Goal: Information Seeking & Learning: Learn about a topic

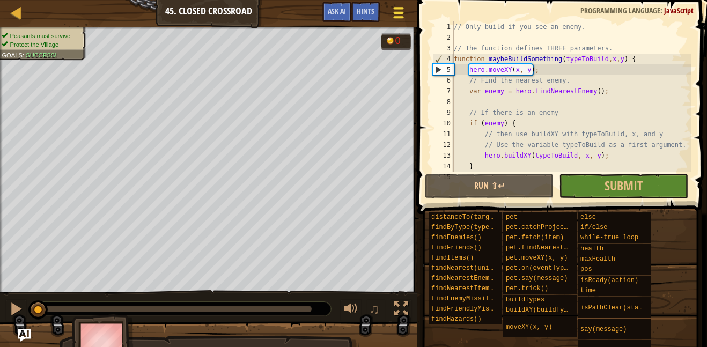
click at [401, 18] on span at bounding box center [398, 17] width 10 height 2
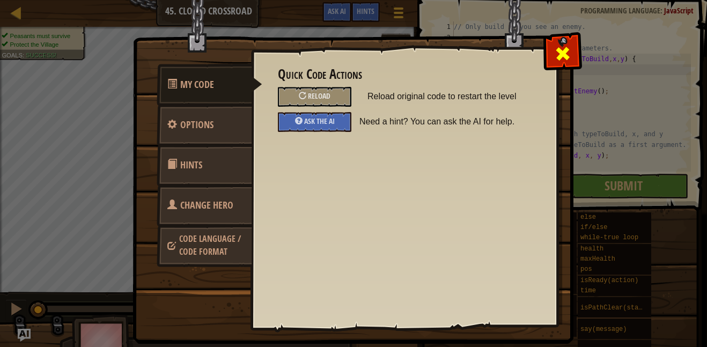
click at [552, 48] on div at bounding box center [563, 51] width 34 height 34
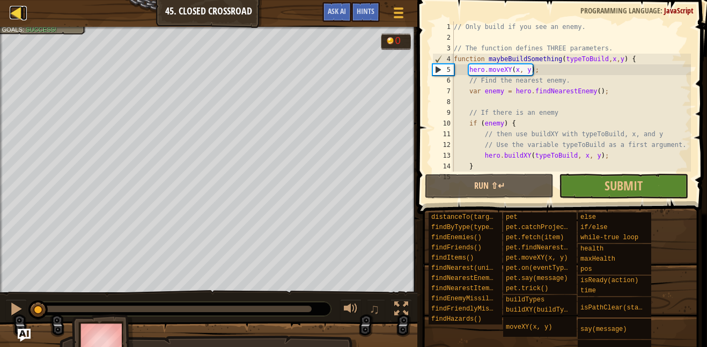
click at [12, 17] on div at bounding box center [16, 12] width 13 height 13
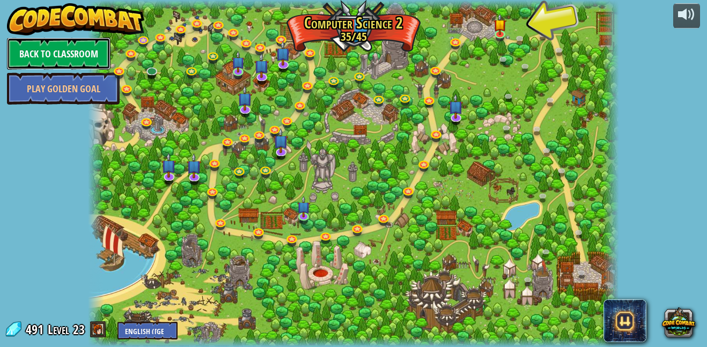
click at [68, 50] on link "Back to Classroom" at bounding box center [59, 54] width 104 height 32
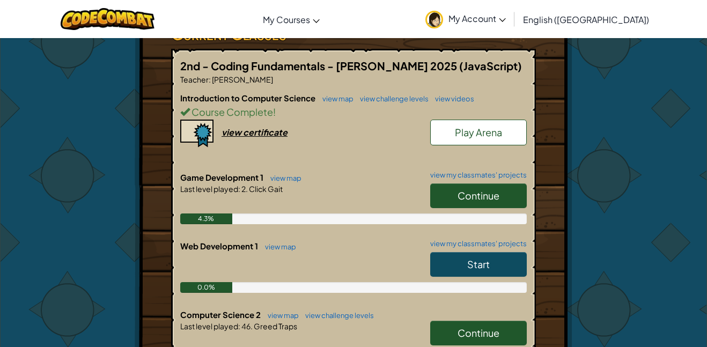
scroll to position [197, 0]
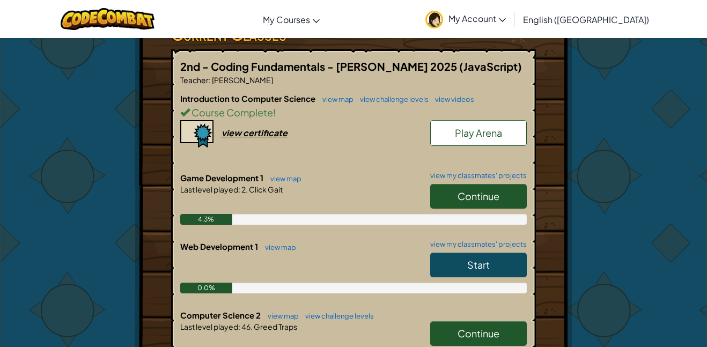
click at [468, 270] on span "Start" at bounding box center [478, 265] width 23 height 12
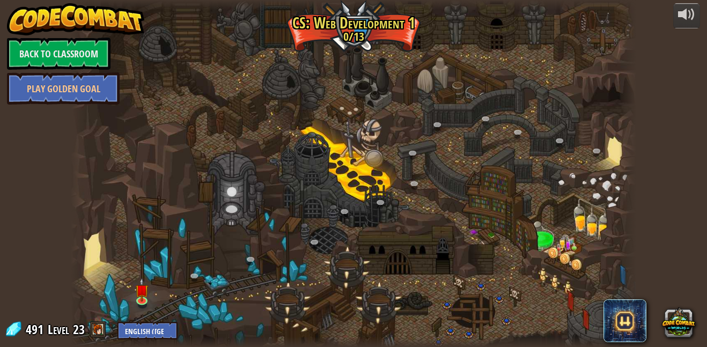
click at [328, 260] on div at bounding box center [353, 173] width 565 height 347
click at [142, 303] on link at bounding box center [143, 300] width 21 height 21
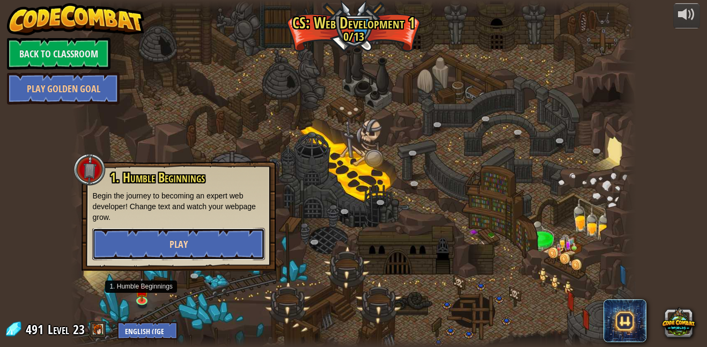
click at [225, 238] on button "Play" at bounding box center [178, 244] width 173 height 32
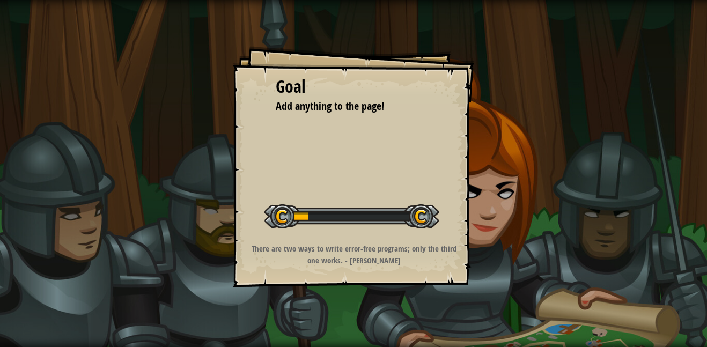
click at [225, 238] on div "Goal Add anything to the page! Start Level Error loading from server. Try refre…" at bounding box center [353, 173] width 707 height 347
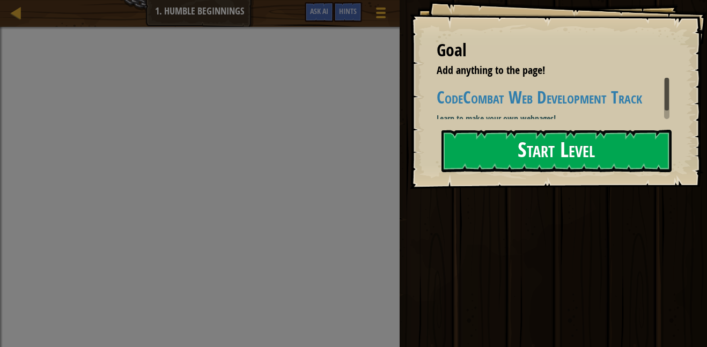
click at [618, 134] on button "Start Level" at bounding box center [557, 151] width 230 height 42
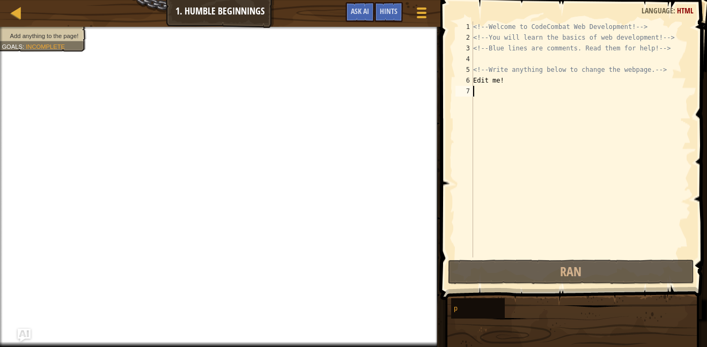
click at [476, 90] on div "<!-- Welcome to CodeCombat Web Development! --> <!-- You will learn the basics …" at bounding box center [581, 150] width 220 height 258
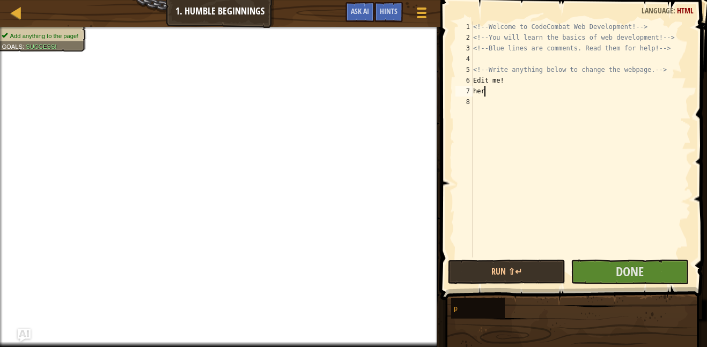
scroll to position [5, 1]
type textarea "h"
type textarea "E"
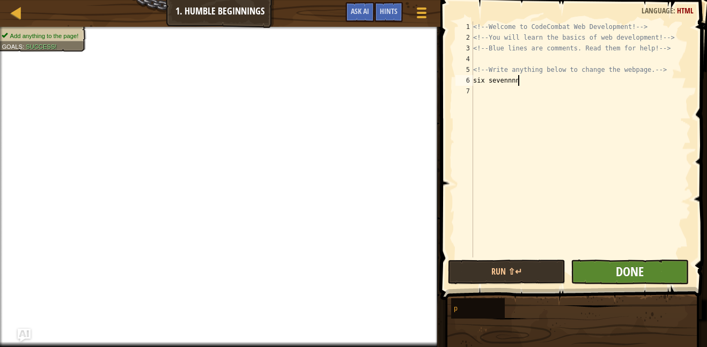
type textarea "six sevennnn"
click at [616, 280] on span "Done" at bounding box center [630, 271] width 28 height 17
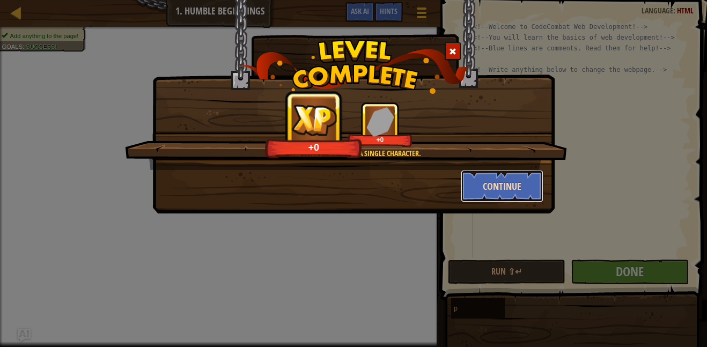
click at [494, 196] on button "Continue" at bounding box center [502, 186] width 83 height 32
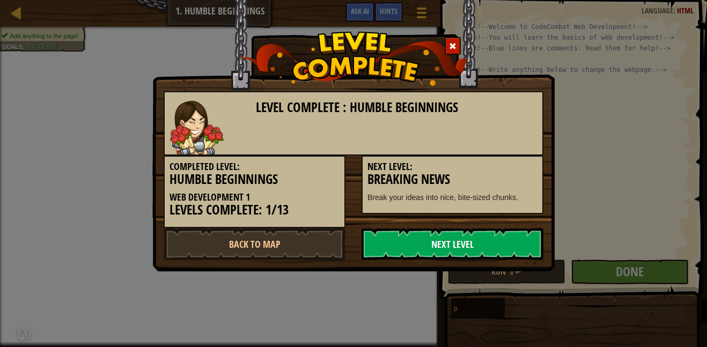
click at [472, 245] on link "Next Level" at bounding box center [453, 244] width 182 height 32
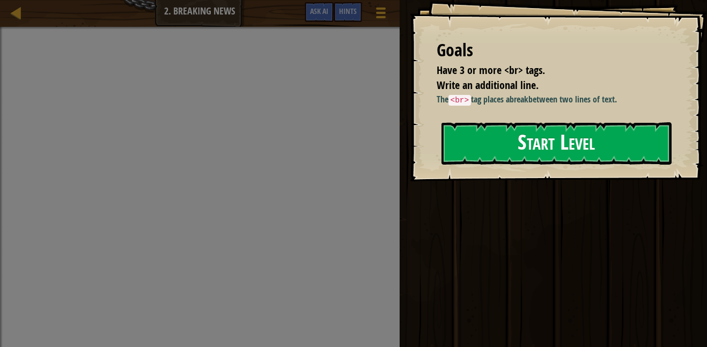
click at [528, 150] on button "Start Level" at bounding box center [557, 143] width 230 height 42
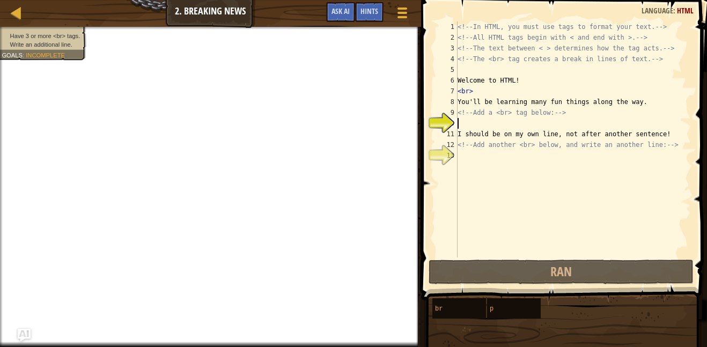
click at [504, 158] on div "<!-- In HTML, you must use tags to format your text. --> <!-- All HTML tags beg…" at bounding box center [574, 150] width 236 height 258
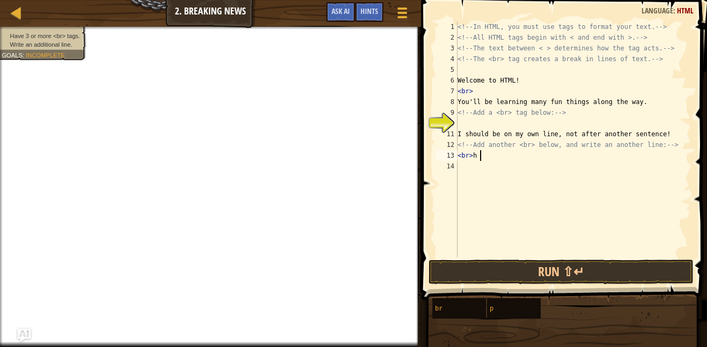
scroll to position [5, 3]
click at [595, 274] on button "Run ⇧↵" at bounding box center [561, 272] width 265 height 25
click at [541, 274] on button "Run ⇧↵" at bounding box center [561, 272] width 265 height 25
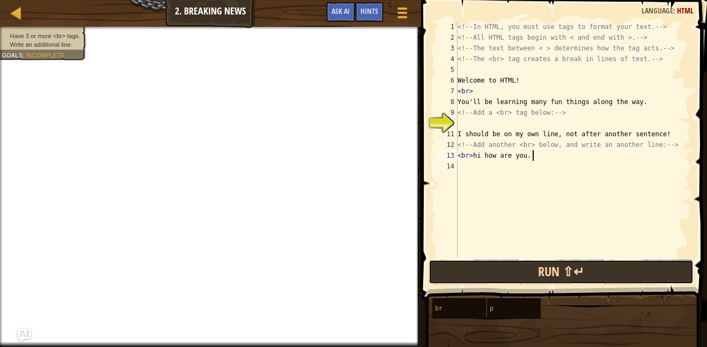
click at [541, 274] on button "Run ⇧↵" at bounding box center [561, 272] width 265 height 25
click at [462, 278] on button "Run ⇧↵" at bounding box center [561, 272] width 265 height 25
click at [600, 285] on span at bounding box center [565, 135] width 295 height 332
click at [592, 272] on button "Run ⇧↵" at bounding box center [561, 272] width 265 height 25
click at [592, 269] on button "Run ⇧↵" at bounding box center [561, 272] width 265 height 25
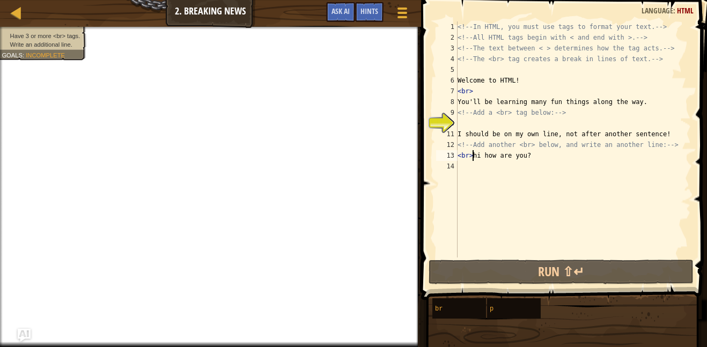
click at [474, 157] on div "<!-- In HTML, you must use tags to format your text. --> <!-- All HTML tags beg…" at bounding box center [574, 150] width 236 height 258
type textarea "hi how are you?"
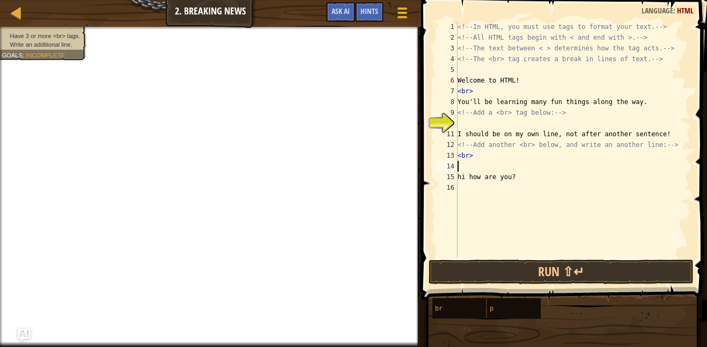
click at [474, 165] on div "<!-- In HTML, you must use tags to format your text. --> <!-- All HTML tags beg…" at bounding box center [574, 150] width 236 height 258
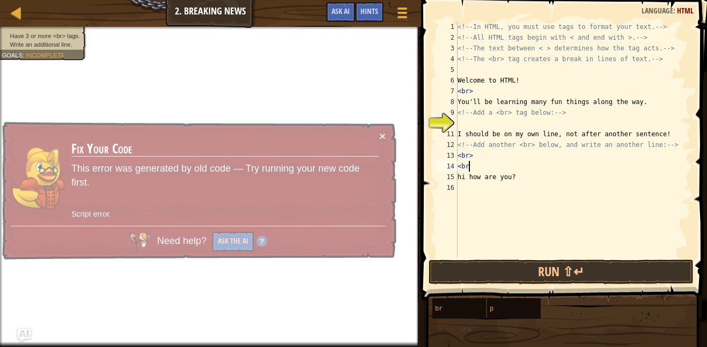
scroll to position [5, 2]
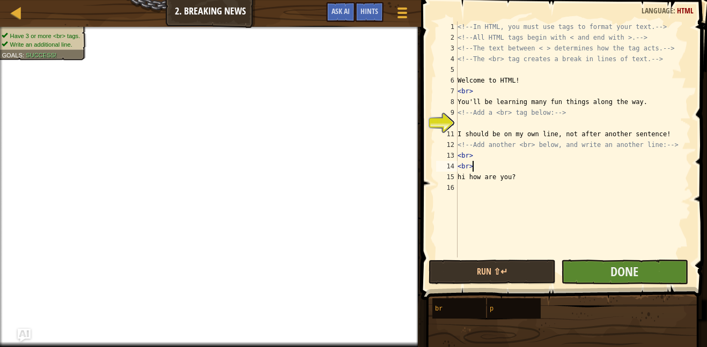
type textarea "<br>"
click at [610, 284] on button "Done" at bounding box center [624, 272] width 127 height 25
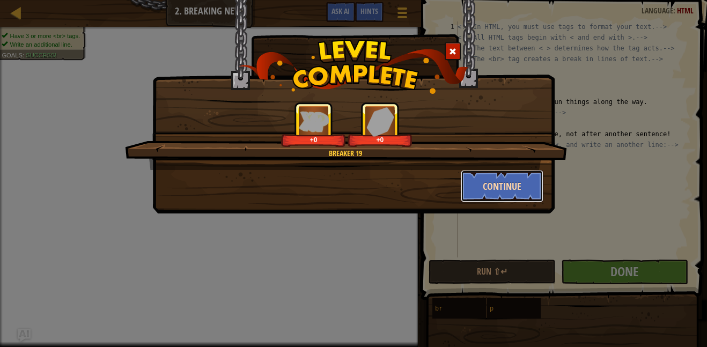
click at [497, 186] on button "Continue" at bounding box center [502, 186] width 83 height 32
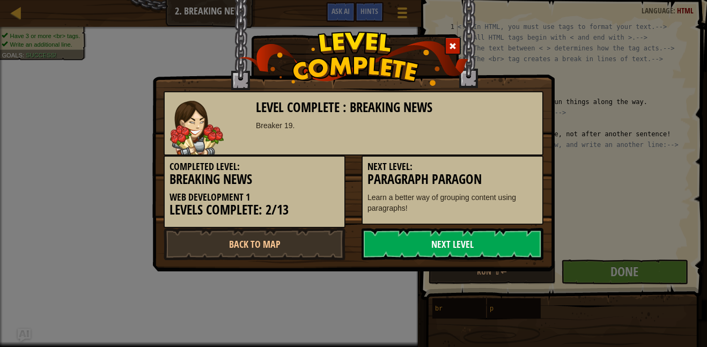
click at [425, 239] on link "Next Level" at bounding box center [453, 244] width 182 height 32
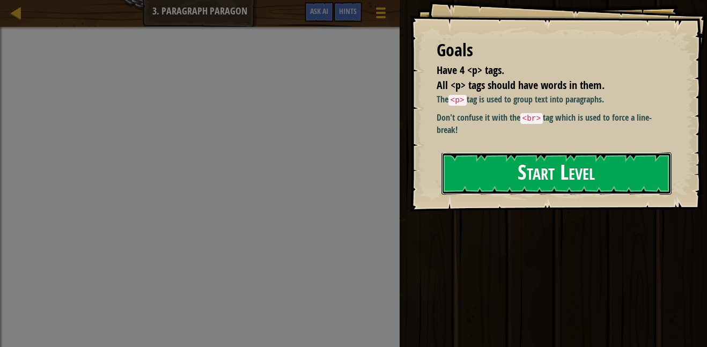
click at [533, 179] on button "Start Level" at bounding box center [557, 173] width 230 height 42
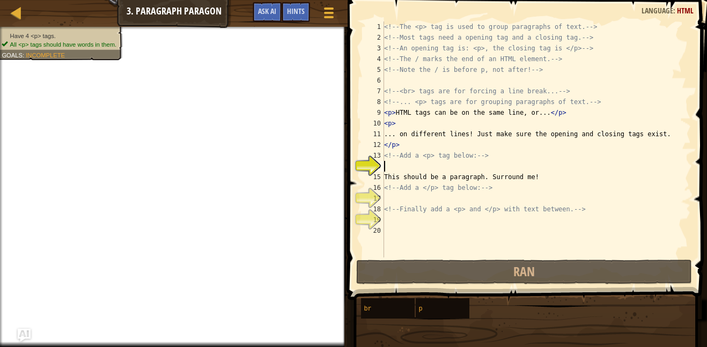
click at [404, 166] on div "<!-- The <p> tag is used to group paragraphs of text. --> <!-- Most tags need a…" at bounding box center [536, 150] width 309 height 258
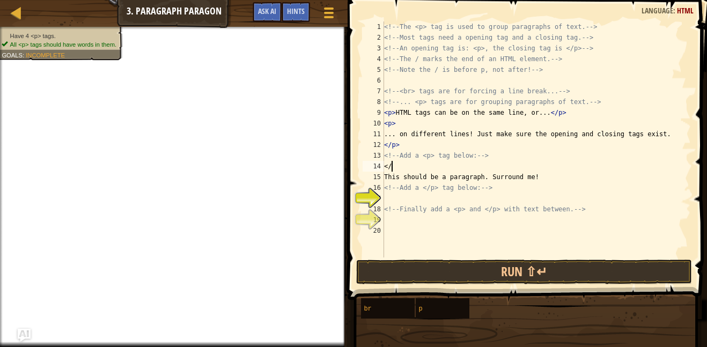
scroll to position [5, 1]
type textarea "</p>"
click at [407, 217] on div "<!-- The <p> tag is used to group paragraphs of text. --> <!-- Most tags need a…" at bounding box center [536, 150] width 309 height 258
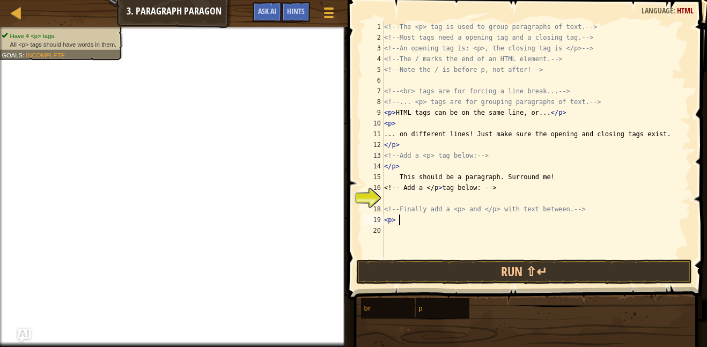
click at [392, 168] on div "<!-- The <p> tag is used to group paragraphs of text. --> <!-- Most tags need a…" at bounding box center [536, 150] width 309 height 258
type textarea "<p>"
click at [437, 196] on div "<!-- The <p> tag is used to group paragraphs of text. --> <!-- Most tags need a…" at bounding box center [536, 150] width 309 height 258
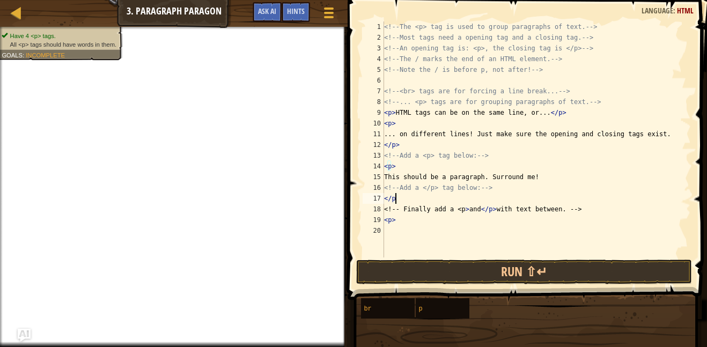
scroll to position [5, 2]
click at [404, 217] on div "<!-- The <p> tag is used to group paragraphs of text. --> <!-- Most tags need a…" at bounding box center [536, 150] width 309 height 258
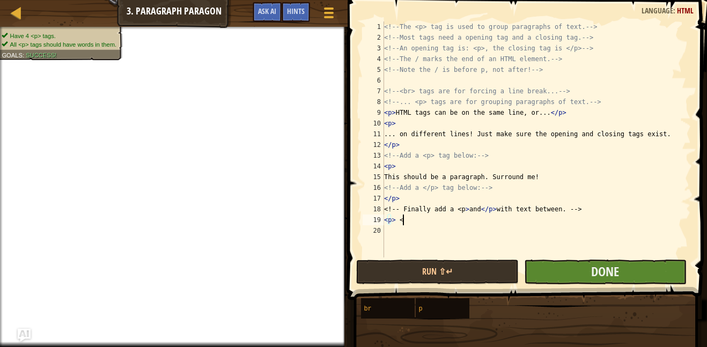
type textarea "<p> <"
click at [568, 274] on button "Done" at bounding box center [605, 272] width 163 height 25
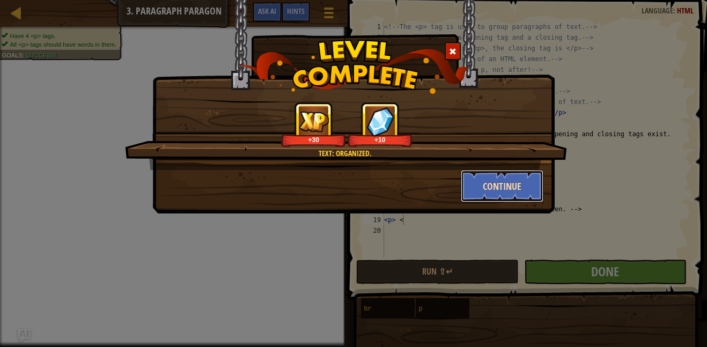
click at [526, 190] on button "Continue" at bounding box center [502, 186] width 83 height 32
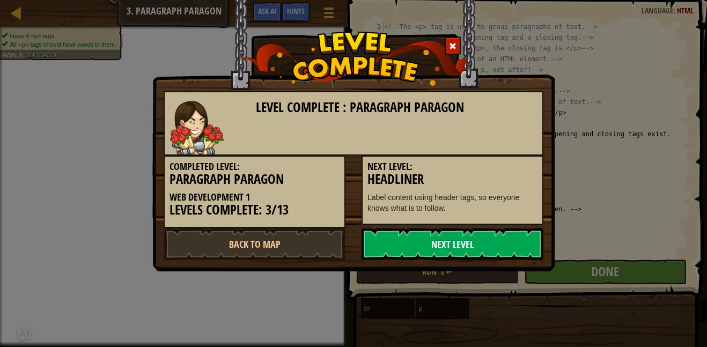
click at [458, 247] on link "Next Level" at bounding box center [453, 244] width 182 height 32
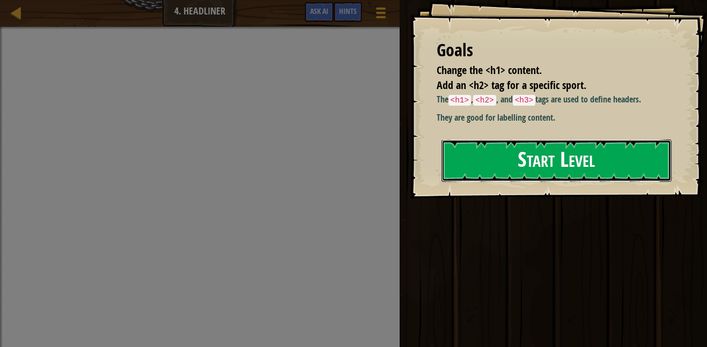
click at [491, 166] on button "Start Level" at bounding box center [557, 161] width 230 height 42
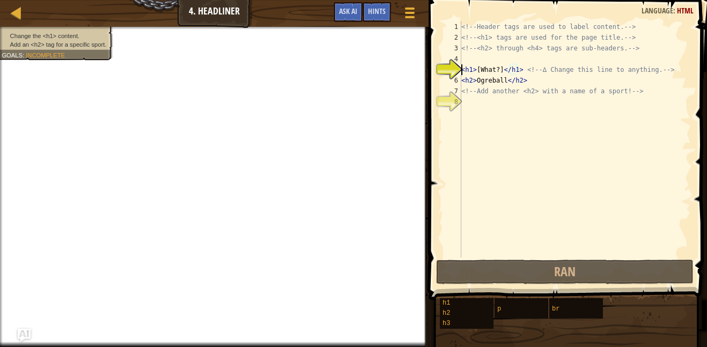
click at [468, 103] on div "<!-- Header tags are used to label content. --> <!-- <h1> tags are used for the…" at bounding box center [575, 150] width 232 height 258
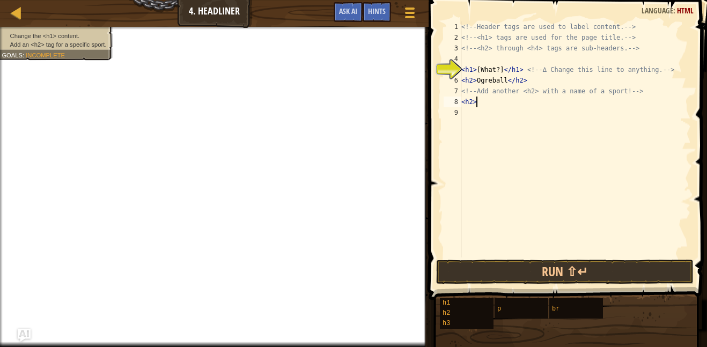
scroll to position [5, 2]
type textarea "<h2> football"
click at [487, 104] on div "<!-- Header tags are used to label content. --> <!-- <h1> tags are used for the…" at bounding box center [577, 150] width 228 height 258
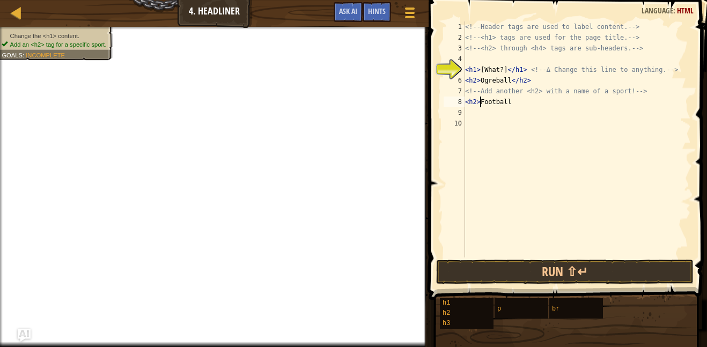
click at [480, 102] on div "<!-- Header tags are used to label content. --> <!-- <h1> tags are used for the…" at bounding box center [577, 150] width 228 height 258
click at [486, 105] on div "<!-- Header tags are used to label content. --> <!-- <h1> tags are used for the…" at bounding box center [577, 150] width 228 height 258
click at [482, 101] on div "<!-- Header tags are used to label content. --> <!-- <h1> tags are used for the…" at bounding box center [577, 150] width 228 height 258
type textarea "<h2>Football"
click at [526, 108] on div "<!-- Header tags are used to label content. --> <!-- <h1> tags are used for the…" at bounding box center [577, 150] width 228 height 258
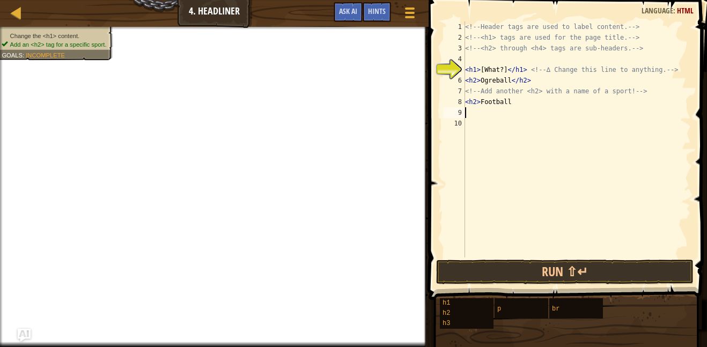
scroll to position [5, 0]
click at [513, 108] on div "<!-- Header tags are used to label content. --> <!-- <h1> tags are used for the…" at bounding box center [577, 150] width 228 height 258
click at [512, 102] on div "<!-- Header tags are used to label content. --> <!-- <h1> tags are used for the…" at bounding box center [577, 150] width 228 height 258
click at [480, 104] on div "<!-- Header tags are used to label content. --> <!-- <h1> tags are used for the…" at bounding box center [577, 150] width 228 height 258
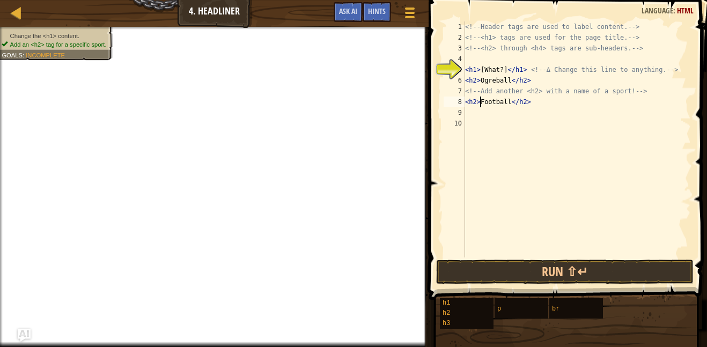
scroll to position [5, 3]
click at [513, 106] on div "<!-- Header tags are used to label content. --> <!-- <h1> tags are used for the…" at bounding box center [577, 150] width 228 height 258
click at [545, 106] on div "<!-- Header tags are used to label content. --> <!-- <h1> tags are used for the…" at bounding box center [577, 150] width 228 height 258
click at [526, 274] on button "Run ⇧↵" at bounding box center [565, 272] width 258 height 25
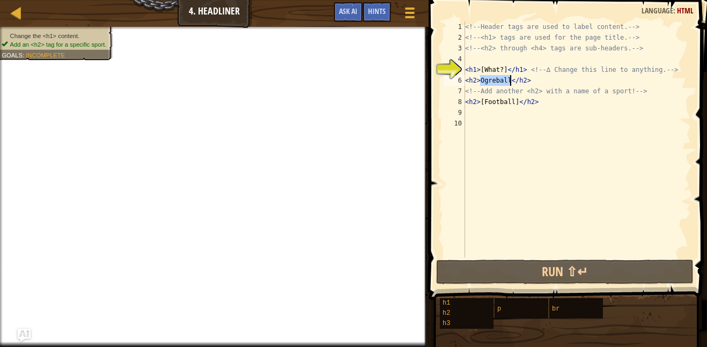
drag, startPoint x: 481, startPoint y: 82, endPoint x: 510, endPoint y: 83, distance: 29.0
click at [510, 83] on div "<!-- Header tags are used to label content. --> <!-- <h1> tags are used for the…" at bounding box center [577, 150] width 228 height 258
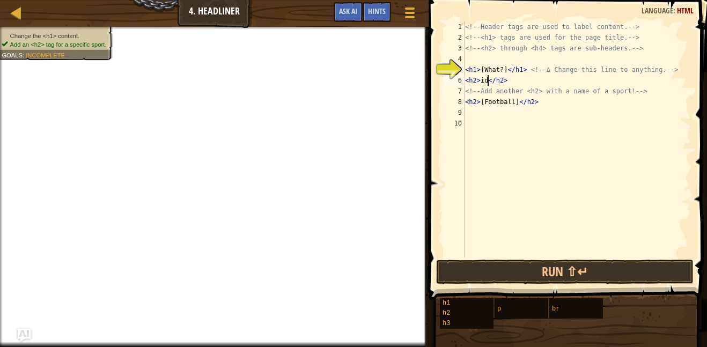
scroll to position [5, 4]
click at [593, 79] on div "<!-- Header tags are used to label content. --> <!-- <h1> tags are used for the…" at bounding box center [577, 150] width 228 height 258
click at [490, 84] on div "<!-- Header tags are used to label content. --> <!-- <h1> tags are used for the…" at bounding box center [577, 150] width 228 height 258
click at [513, 286] on span at bounding box center [569, 135] width 287 height 332
click at [514, 281] on button "Run ⇧↵" at bounding box center [565, 272] width 258 height 25
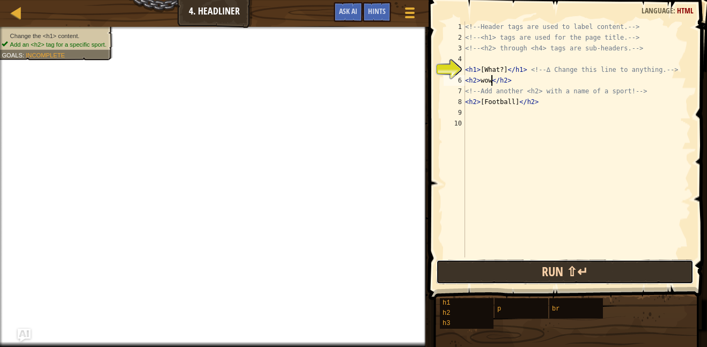
click at [524, 278] on button "Run ⇧↵" at bounding box center [565, 272] width 258 height 25
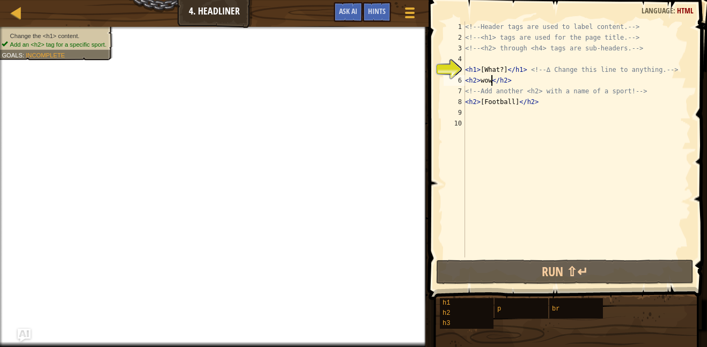
click at [465, 70] on div "5" at bounding box center [454, 69] width 21 height 11
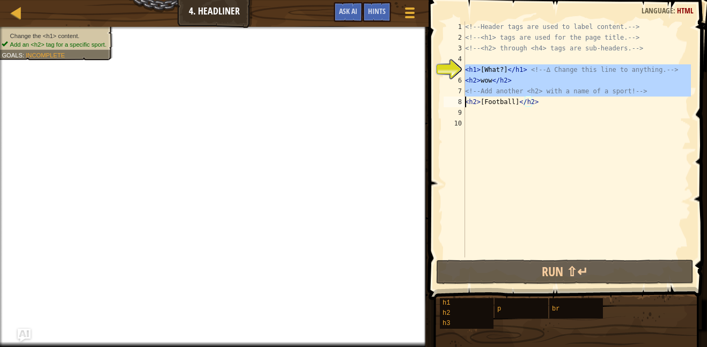
drag, startPoint x: 463, startPoint y: 70, endPoint x: 661, endPoint y: 87, distance: 199.3
click at [661, 87] on div "<h1>[What?]</h1> <!-- ∆ Change this line to anything. --> 1 2 3 4 5 6 7 8 9 10 …" at bounding box center [567, 139] width 250 height 236
type textarea "<h2>[Football]</h2>"
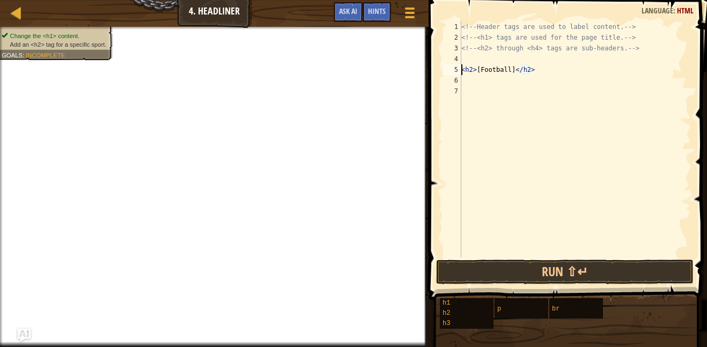
click at [560, 163] on div "<!-- Header tags are used to label content. --> <!-- <h1> tags are used for the…" at bounding box center [575, 150] width 232 height 258
click at [475, 60] on div "<!-- Header tags are used to label content. --> <!-- <h1> tags are used for the…" at bounding box center [575, 150] width 232 height 258
click at [473, 72] on div "<!-- Header tags are used to label content. --> <!-- <h1> tags are used for the…" at bounding box center [575, 150] width 232 height 258
click at [526, 72] on div "<!-- Header tags are used to label content. --> <!-- <h1> tags are used for the…" at bounding box center [575, 150] width 232 height 258
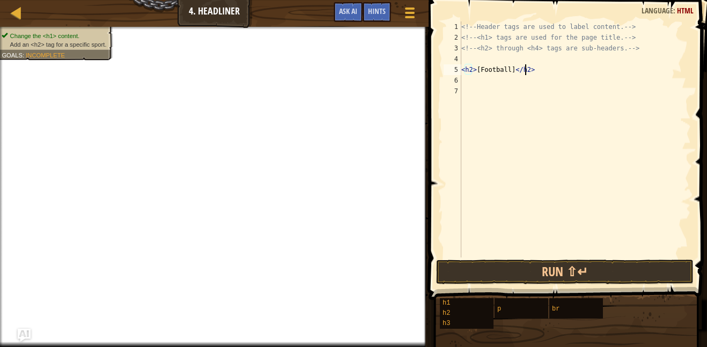
click at [528, 73] on div "<!-- Header tags are used to label content. --> <!-- <h1> tags are used for the…" at bounding box center [575, 150] width 232 height 258
type textarea "<h2>[Football]</h4>"
click at [558, 115] on div "<!-- Header tags are used to label content. --> <!-- <h1> tags are used for the…" at bounding box center [575, 150] width 232 height 258
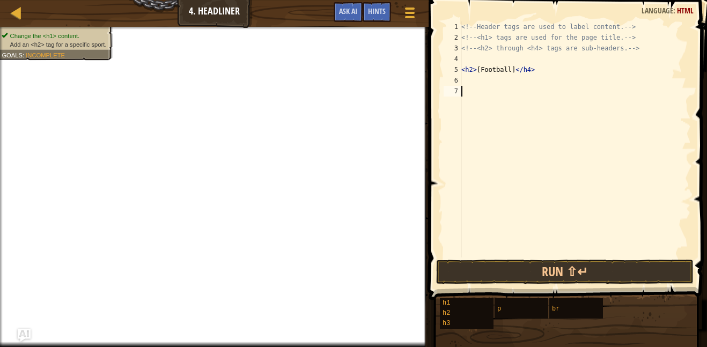
click at [494, 97] on div "<!-- Header tags are used to label content. --> <!-- <h1> tags are used for the…" at bounding box center [575, 150] width 232 height 258
click at [479, 73] on div "<!-- Header tags are used to label content. --> <!-- <h1> tags are used for the…" at bounding box center [575, 150] width 232 height 258
click at [478, 72] on div "<!-- Header tags are used to label content. --> <!-- <h1> tags are used for the…" at bounding box center [575, 150] width 232 height 258
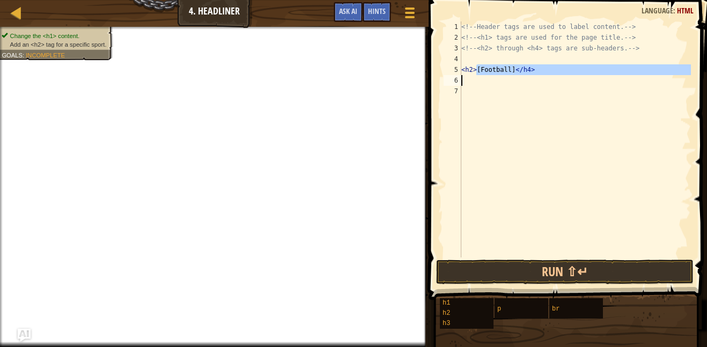
drag, startPoint x: 478, startPoint y: 72, endPoint x: 503, endPoint y: 75, distance: 25.4
click at [503, 75] on div "<!-- Header tags are used to label content. --> <!-- <h1> tags are used for the…" at bounding box center [575, 150] width 232 height 258
type textarea "<h2>[Football]</h4>"
click at [508, 75] on div "<!-- Header tags are used to label content. --> <!-- <h1> tags are used for the…" at bounding box center [575, 139] width 232 height 236
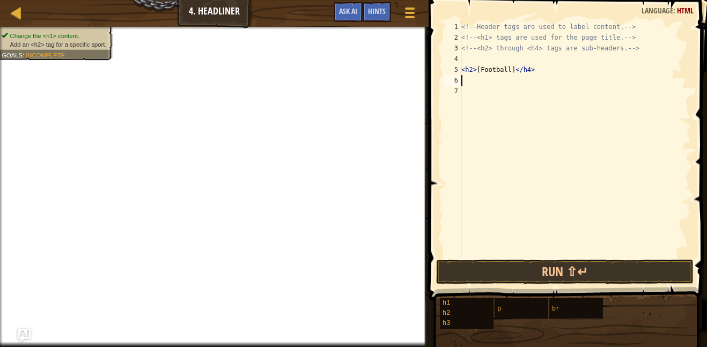
click at [509, 69] on div "<!-- Header tags are used to label content. --> <!-- <h1> tags are used for the…" at bounding box center [575, 150] width 232 height 258
type textarea "<h2>[Tennis]</h4>"
click at [511, 89] on div "<!-- Header tags are used to label content. --> <!-- <h1> tags are used for the…" at bounding box center [575, 150] width 232 height 258
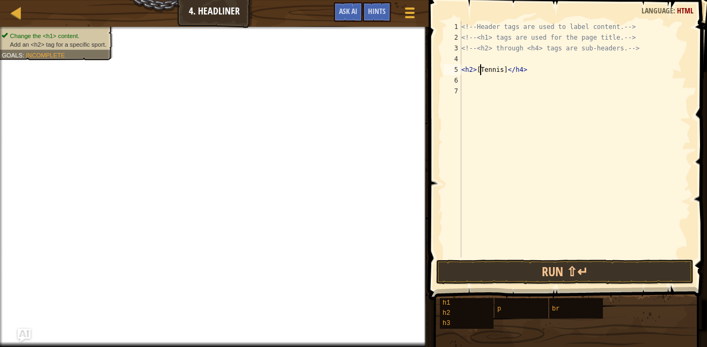
click at [480, 74] on div "<!-- Header tags are used to label content. --> <!-- <h1> tags are used for the…" at bounding box center [575, 150] width 232 height 258
click at [503, 71] on div "<!-- Header tags are used to label content. --> <!-- <h1> tags are used for the…" at bounding box center [575, 150] width 232 height 258
click at [515, 72] on div "<!-- Header tags are used to label content. --> <!-- <h1> tags are used for the…" at bounding box center [575, 150] width 232 height 258
click at [528, 75] on div "<!-- Header tags are used to label content. --> <!-- <h1> tags are used for the…" at bounding box center [575, 150] width 232 height 258
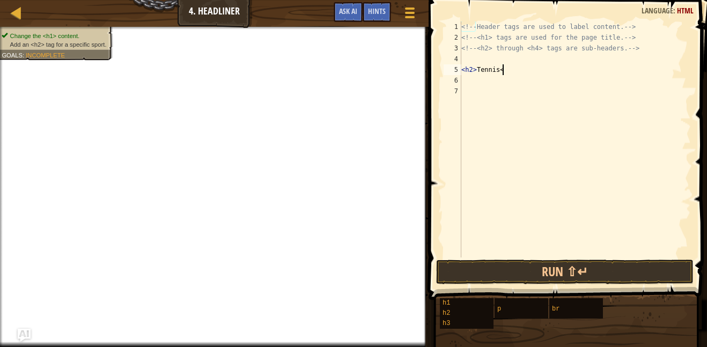
type textarea "<h2>Tennis"
click at [537, 123] on div "<!-- Header tags are used to label content. --> <!-- <h1> tags are used for the…" at bounding box center [575, 150] width 232 height 258
click at [605, 268] on button "Run ⇧↵" at bounding box center [565, 272] width 258 height 25
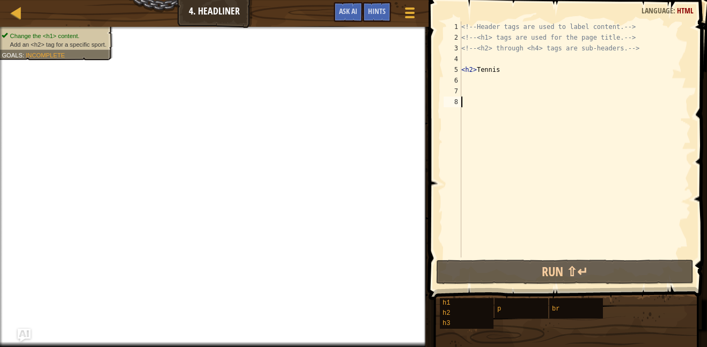
click at [434, 16] on span at bounding box center [569, 135] width 287 height 332
click at [348, 17] on button "Ask AI" at bounding box center [348, 12] width 29 height 20
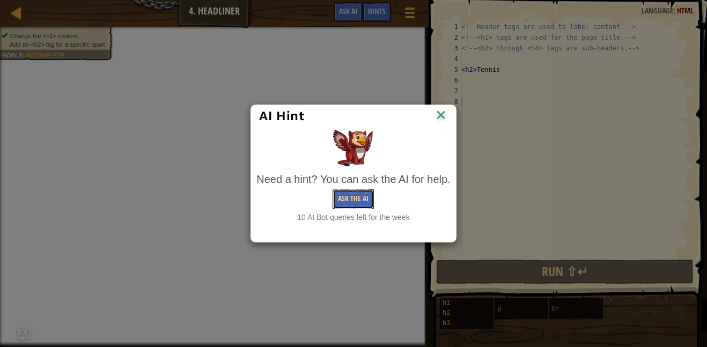
click at [346, 200] on button "Ask the AI" at bounding box center [353, 199] width 41 height 20
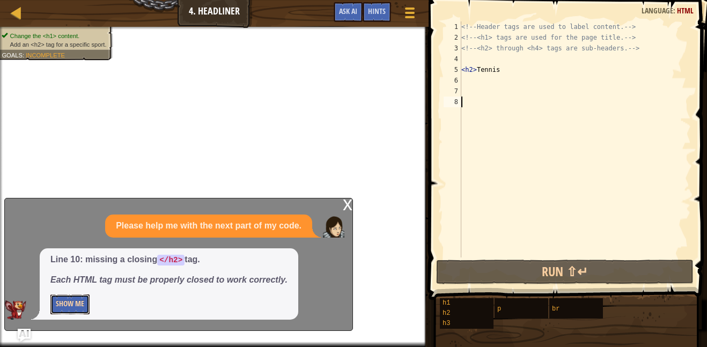
click at [82, 309] on button "Show Me" at bounding box center [69, 305] width 39 height 20
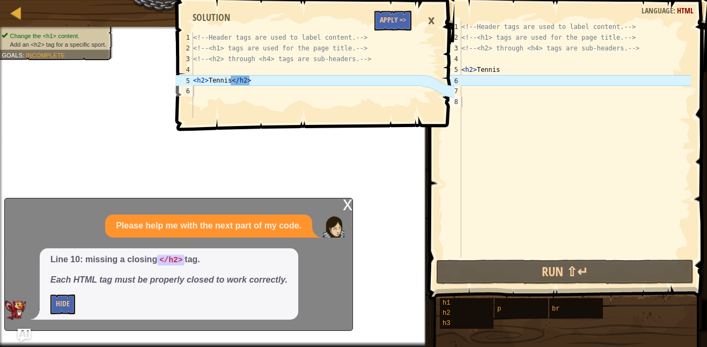
type textarea "<!-- Header tags are used to label content. -->"
click at [403, 33] on div "<!-- Header tags are used to label content. --> <!-- <h1> tags are used for the…" at bounding box center [307, 85] width 232 height 107
click at [416, 8] on span at bounding box center [316, 50] width 287 height 163
click at [413, 14] on span at bounding box center [316, 50] width 287 height 163
click at [402, 14] on button "Apply =>" at bounding box center [393, 21] width 37 height 20
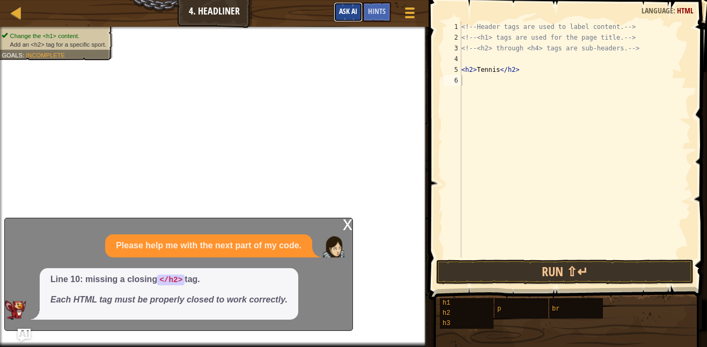
click at [356, 11] on span "Ask AI" at bounding box center [348, 11] width 18 height 10
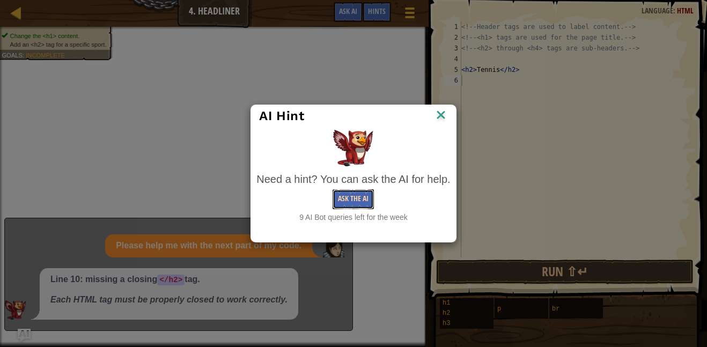
click at [338, 195] on button "Ask the AI" at bounding box center [353, 199] width 41 height 20
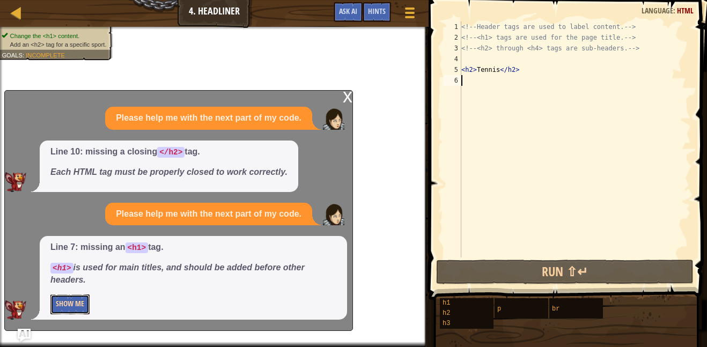
click at [68, 313] on button "Show Me" at bounding box center [69, 305] width 39 height 20
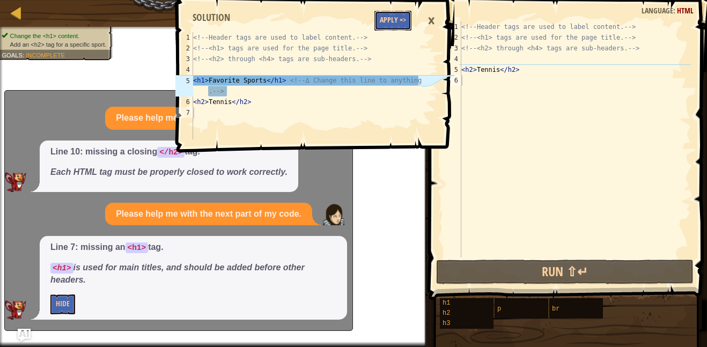
click at [398, 20] on button "Apply =>" at bounding box center [393, 21] width 37 height 20
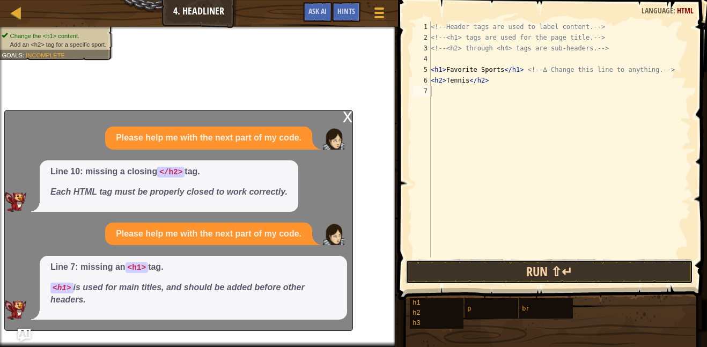
click at [451, 267] on button "Run ⇧↵" at bounding box center [550, 272] width 288 height 25
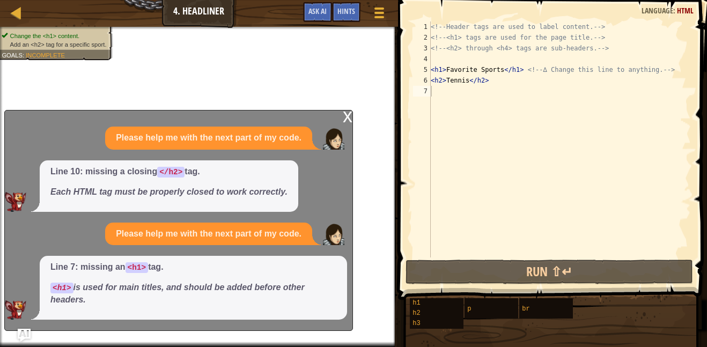
click at [352, 111] on div "x" at bounding box center [348, 116] width 10 height 11
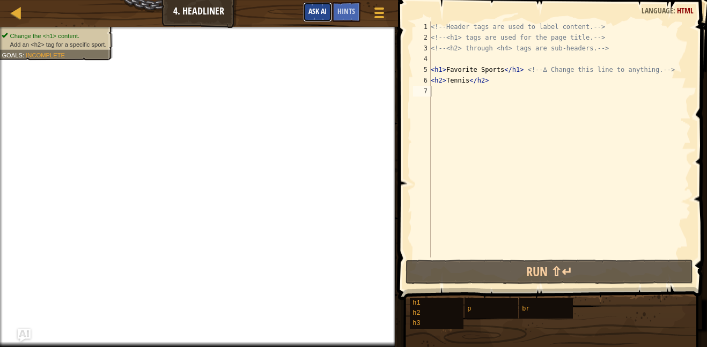
click at [322, 21] on button "Ask AI" at bounding box center [317, 12] width 29 height 20
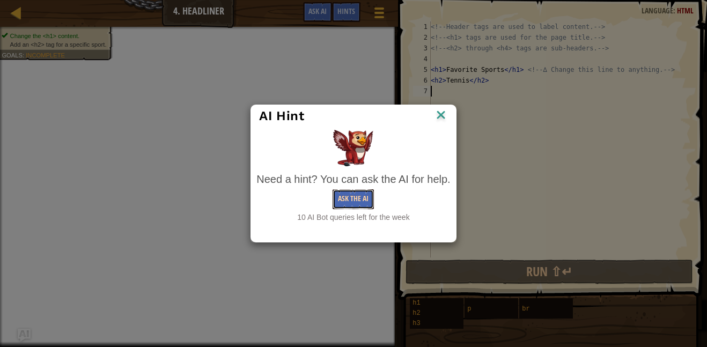
click at [342, 201] on button "Ask the AI" at bounding box center [353, 199] width 41 height 20
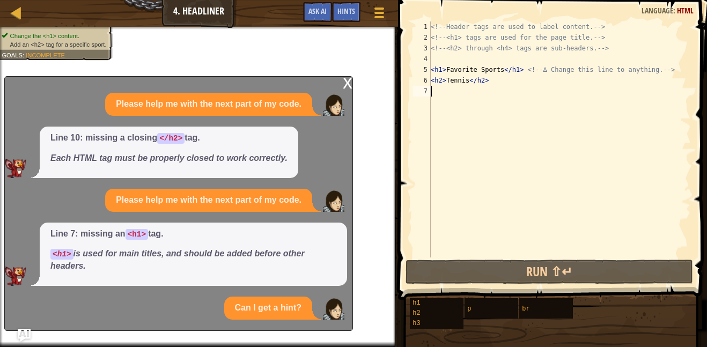
scroll to position [37, 0]
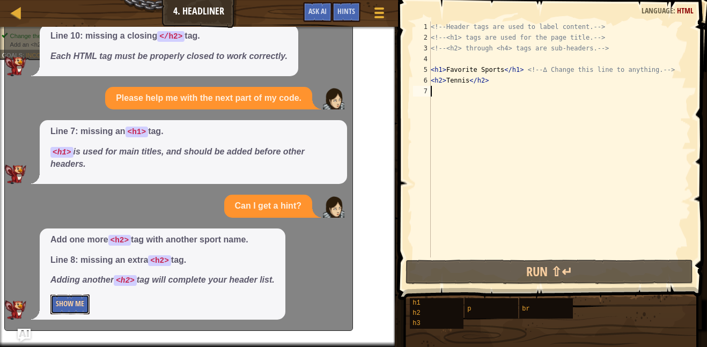
click at [75, 298] on button "Show Me" at bounding box center [69, 305] width 39 height 20
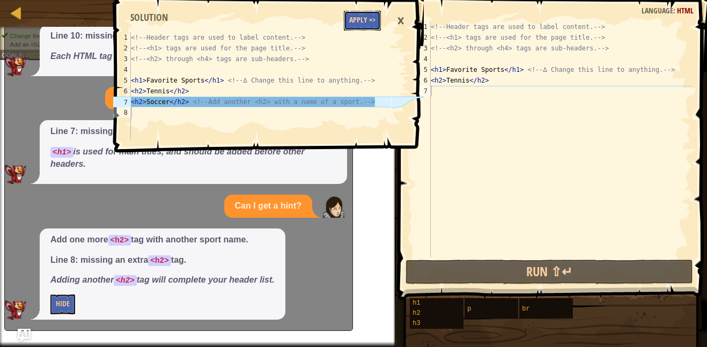
click at [371, 11] on button "Apply =>" at bounding box center [362, 21] width 37 height 20
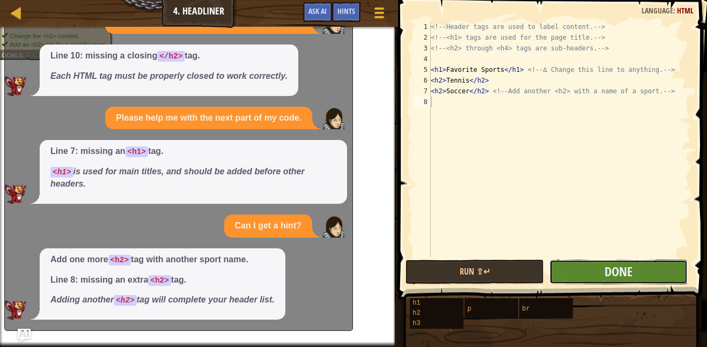
click at [566, 272] on button "Done" at bounding box center [618, 272] width 138 height 25
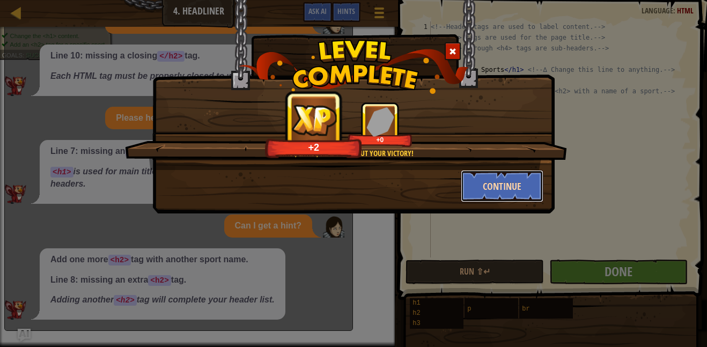
click at [519, 185] on button "Continue" at bounding box center [502, 186] width 83 height 32
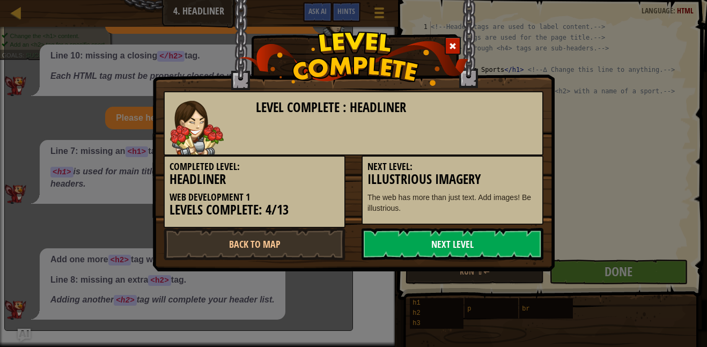
click at [406, 237] on link "Next Level" at bounding box center [453, 244] width 182 height 32
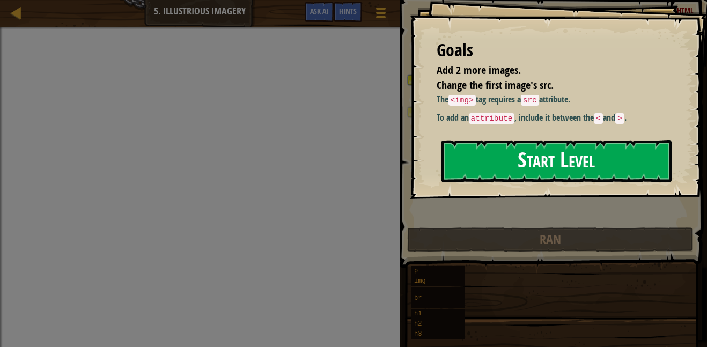
click at [506, 167] on button "Start Level" at bounding box center [557, 161] width 230 height 42
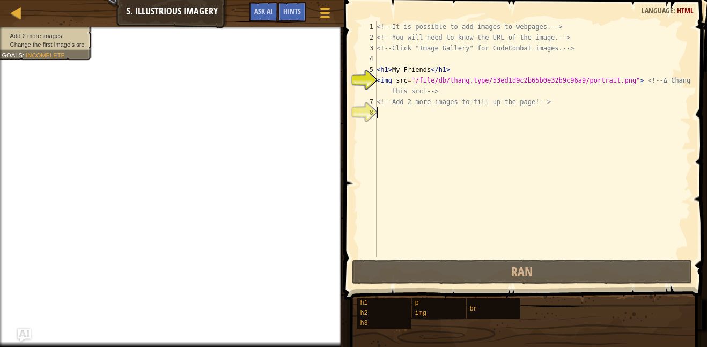
click at [439, 120] on div "<!-- It is possible to add images to webpages. --> <!-- You will need to know t…" at bounding box center [533, 150] width 317 height 258
click at [388, 113] on div "<!-- It is possible to add images to webpages. --> <!-- You will need to know t…" at bounding box center [533, 150] width 317 height 258
paste textarea
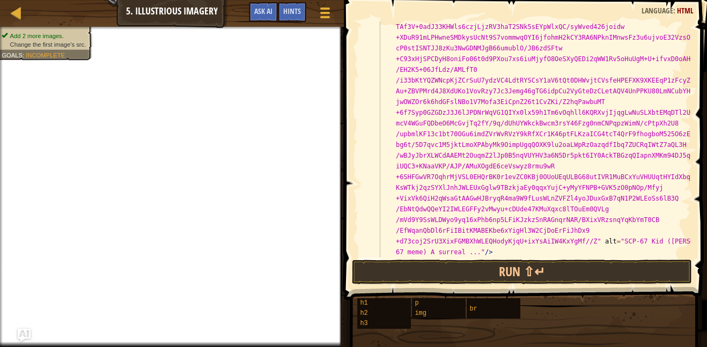
scroll to position [1556, 0]
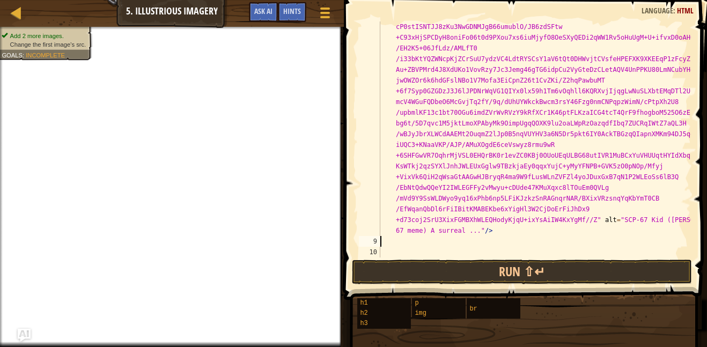
paste textarea
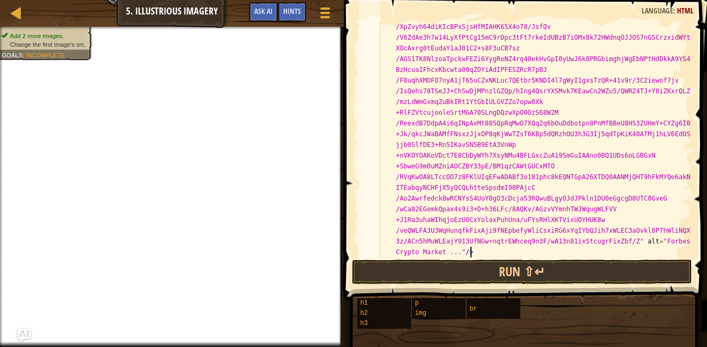
scroll to position [3252, 0]
click at [645, 281] on button "Run ⇧↵" at bounding box center [522, 272] width 340 height 25
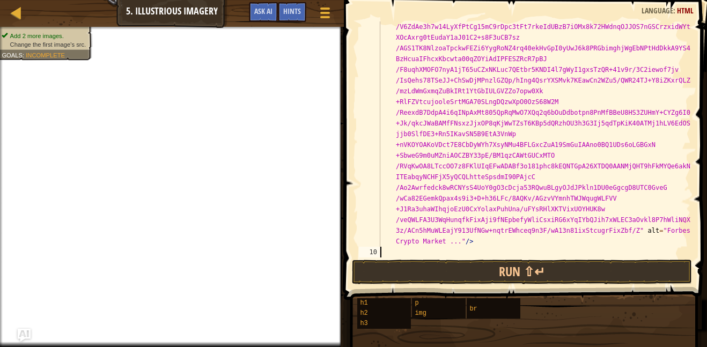
paste textarea
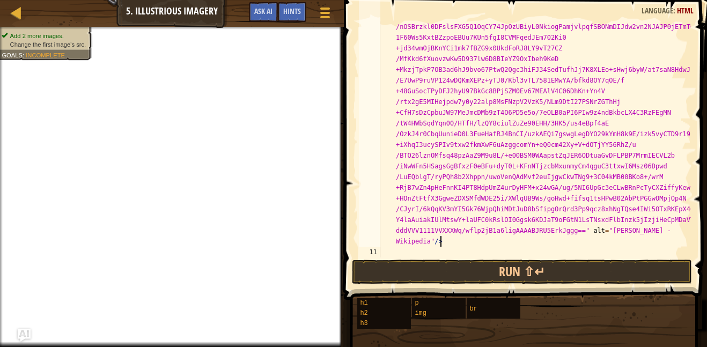
scroll to position [4679, 0]
click at [534, 269] on button "Run ⇧↵" at bounding box center [522, 272] width 340 height 25
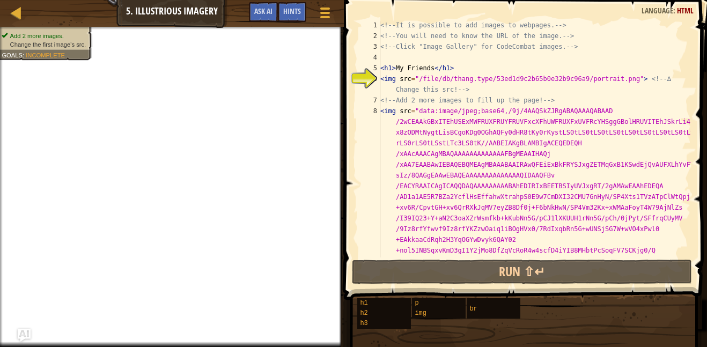
scroll to position [0, 0]
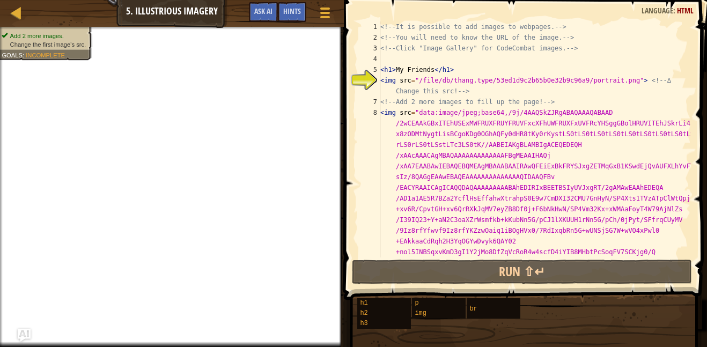
click at [324, 7] on span at bounding box center [325, 8] width 10 height 2
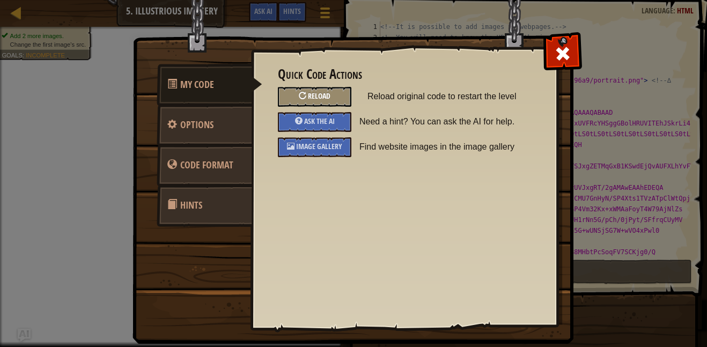
click at [334, 96] on div "Reload" at bounding box center [315, 97] width 74 height 20
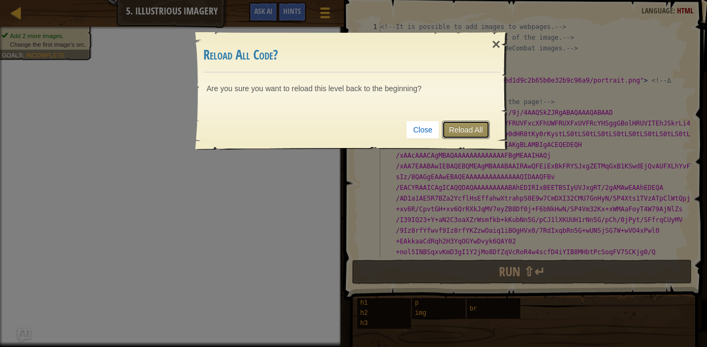
click at [460, 133] on link "Reload All" at bounding box center [466, 130] width 48 height 18
type textarea "<img src="/file/db/thang.type/53ed1d9c2b65b0e32b9c96a9/portrait.png"> <!-- ∆ Ch…"
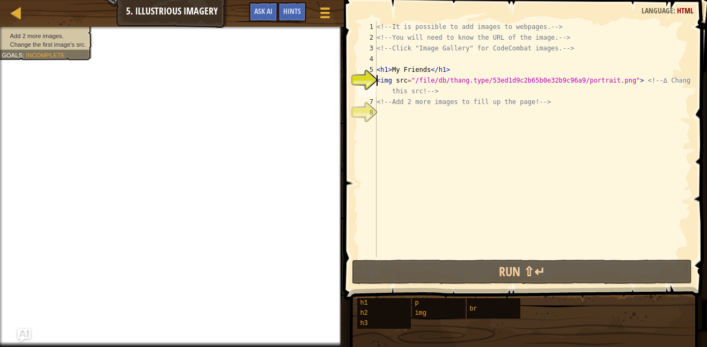
click at [379, 109] on div "<!-- It is possible to add images to webpages. --> <!-- You will need to know t…" at bounding box center [533, 150] width 317 height 258
click at [394, 117] on div "<!-- It is possible to add images to webpages. --> <!-- You will need to know t…" at bounding box center [533, 150] width 317 height 258
click at [411, 120] on div "<!-- It is possible to add images to webpages. --> <!-- You will need to know t…" at bounding box center [533, 150] width 317 height 258
